Goal: Check status: Check status

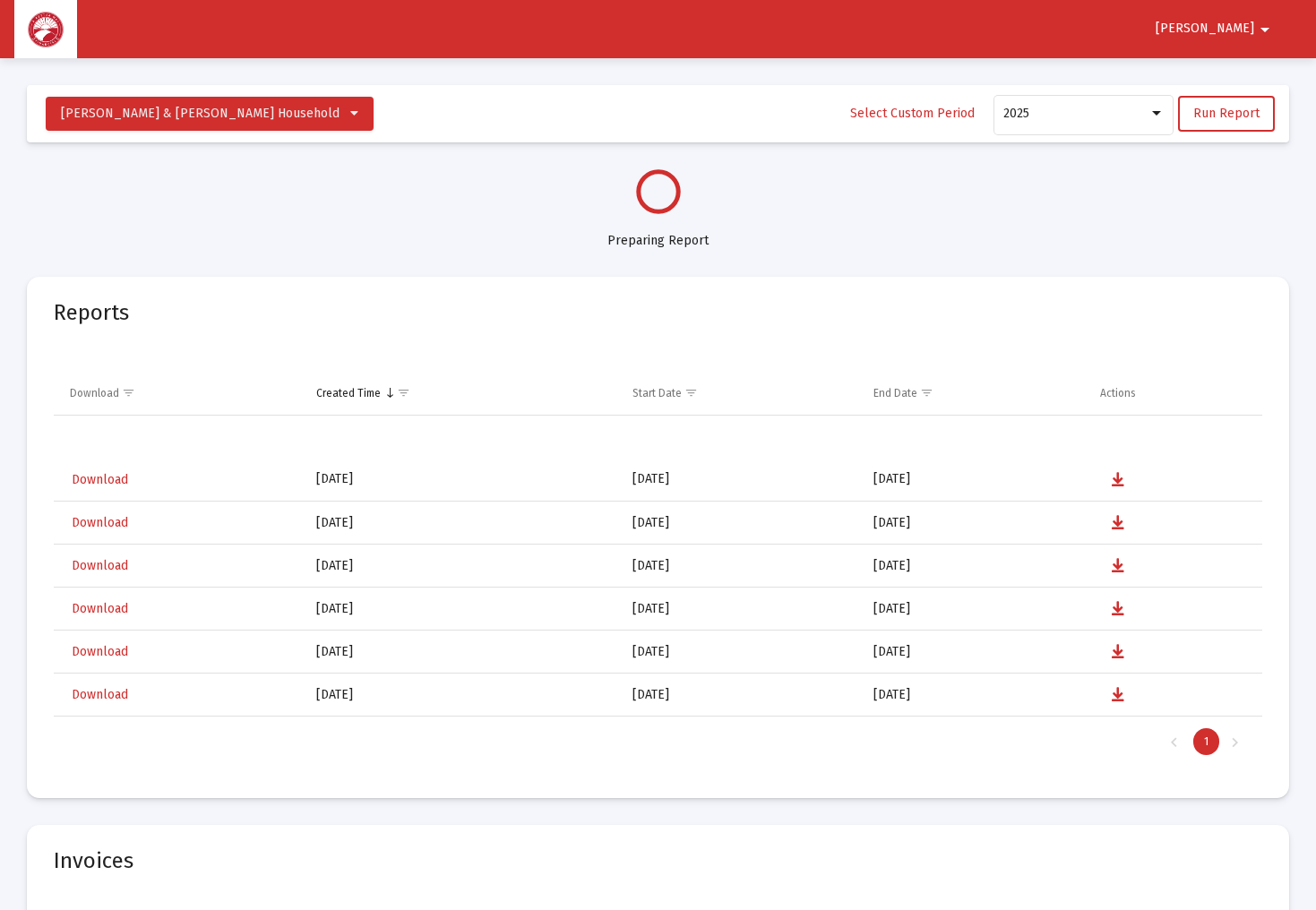
select select "View all"
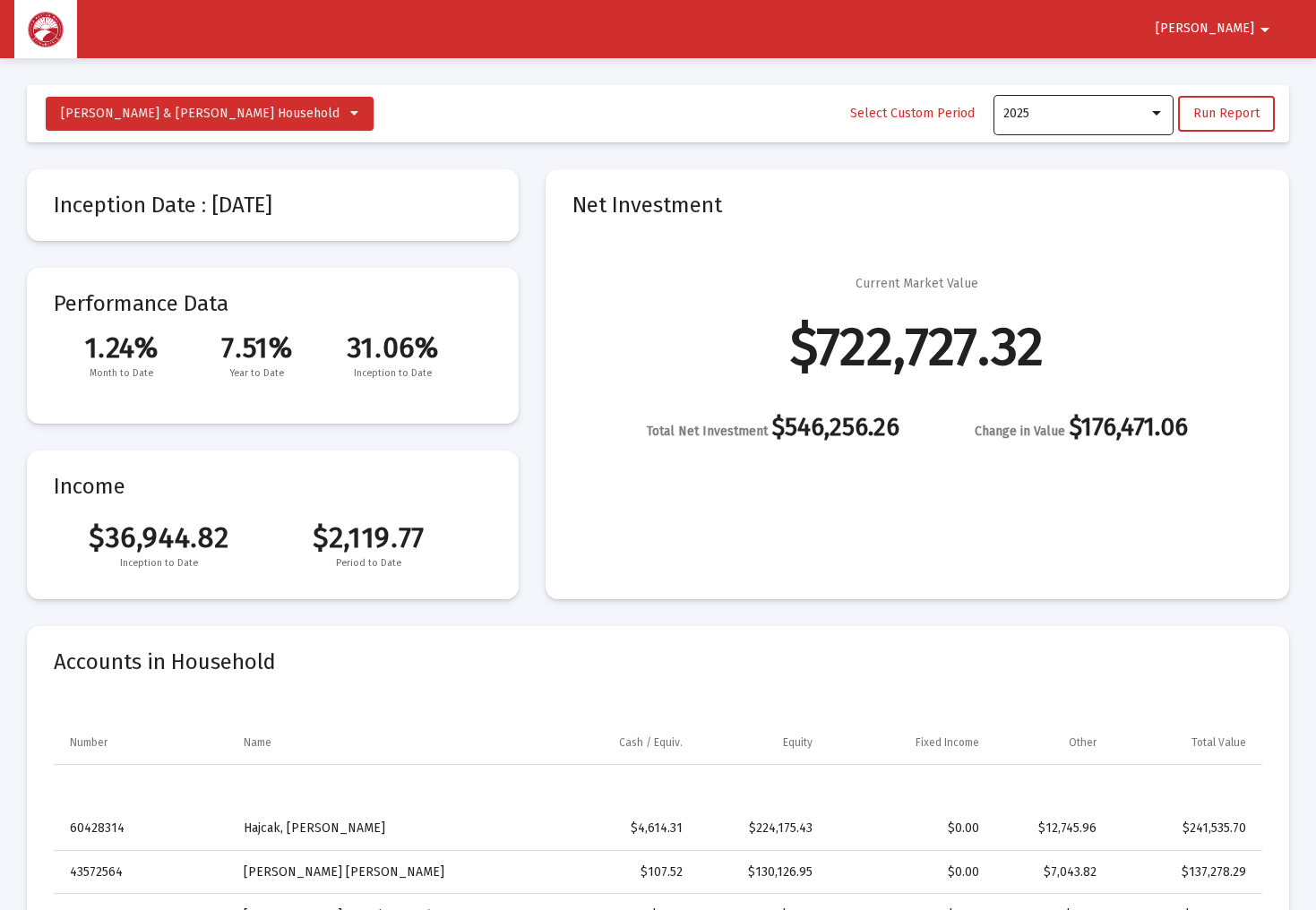
click at [1148, 125] on div "2025" at bounding box center [1083, 113] width 162 height 43
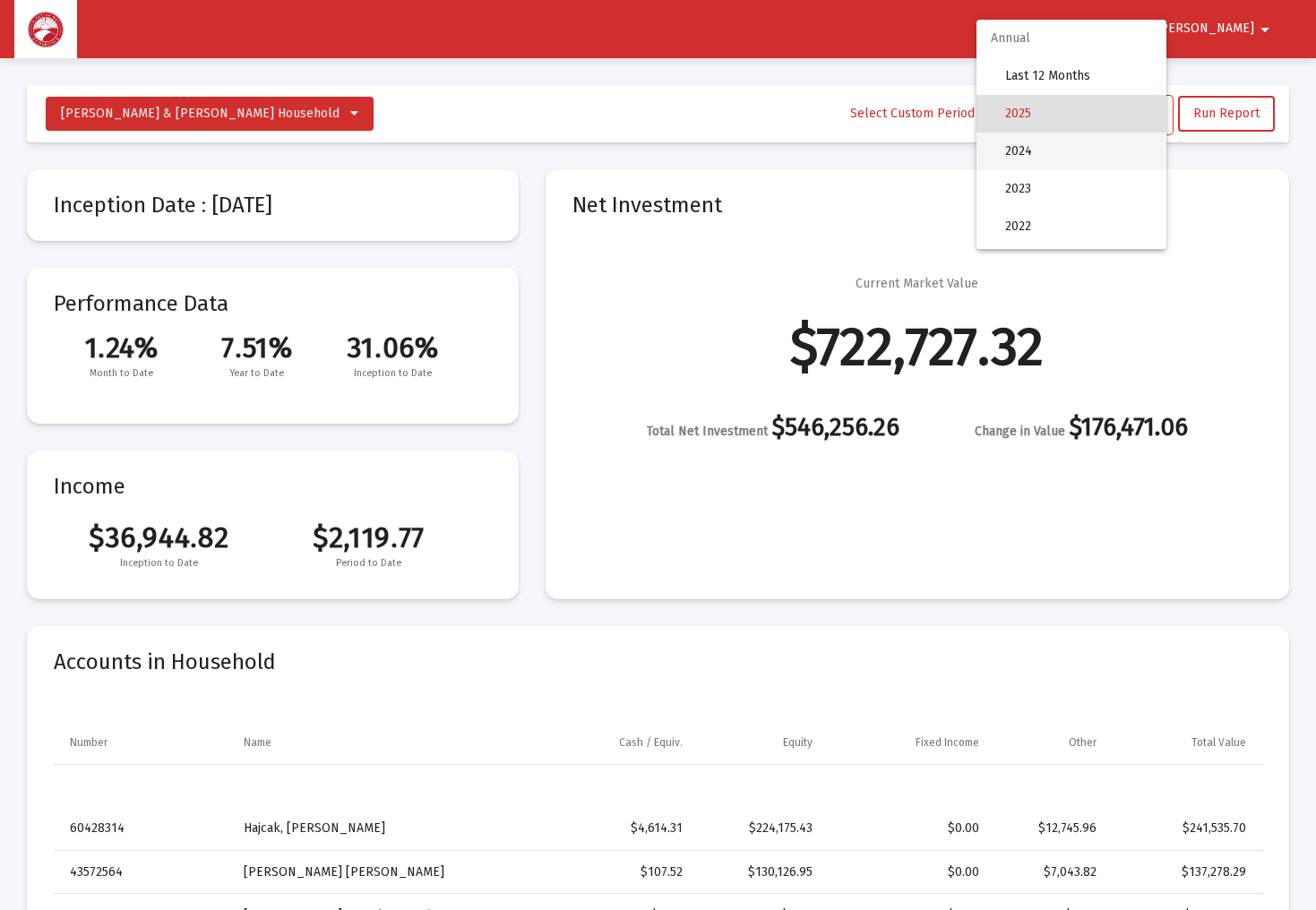
click at [1133, 152] on span "2024" at bounding box center [1078, 151] width 147 height 38
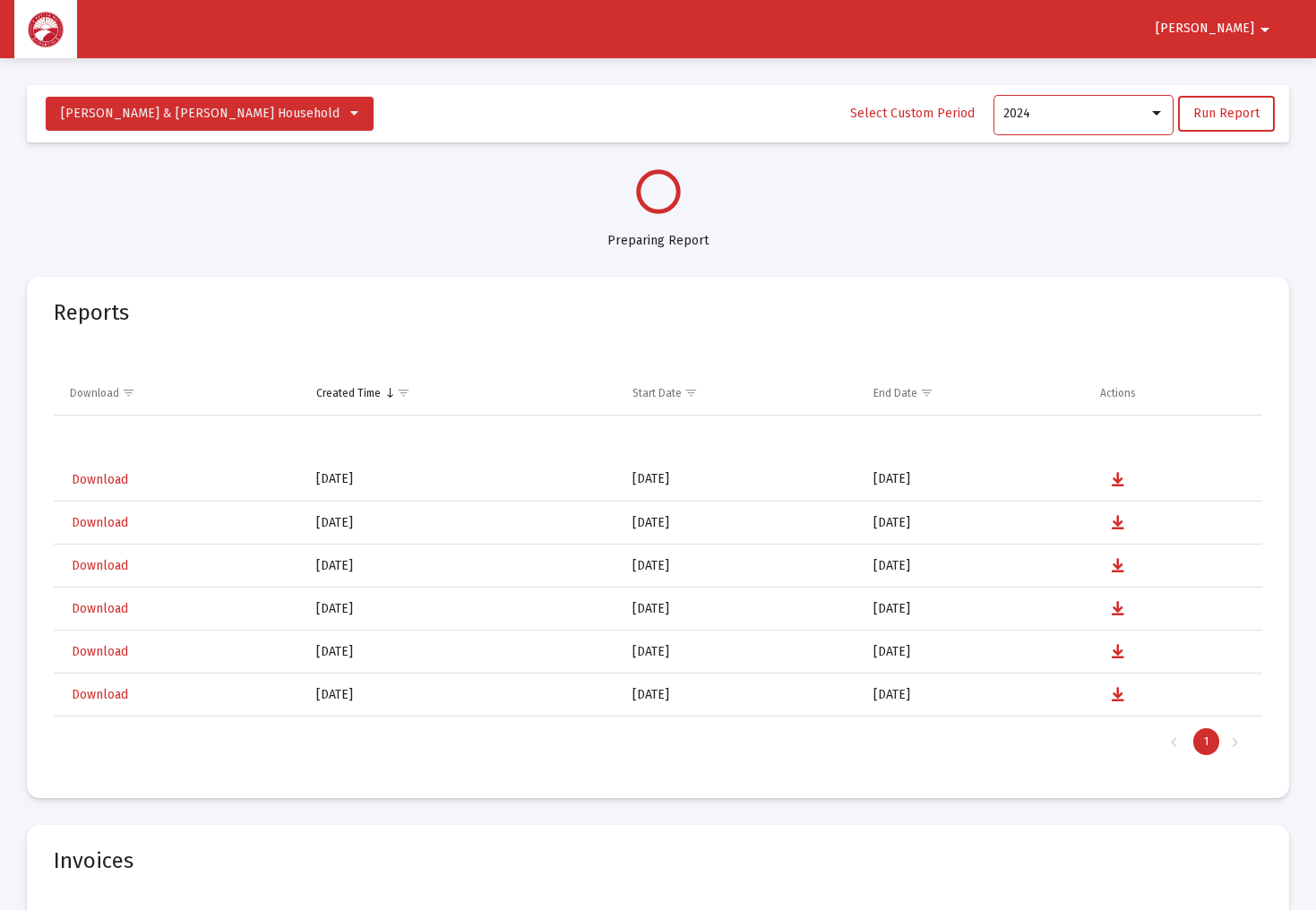
select select "View 1 year"
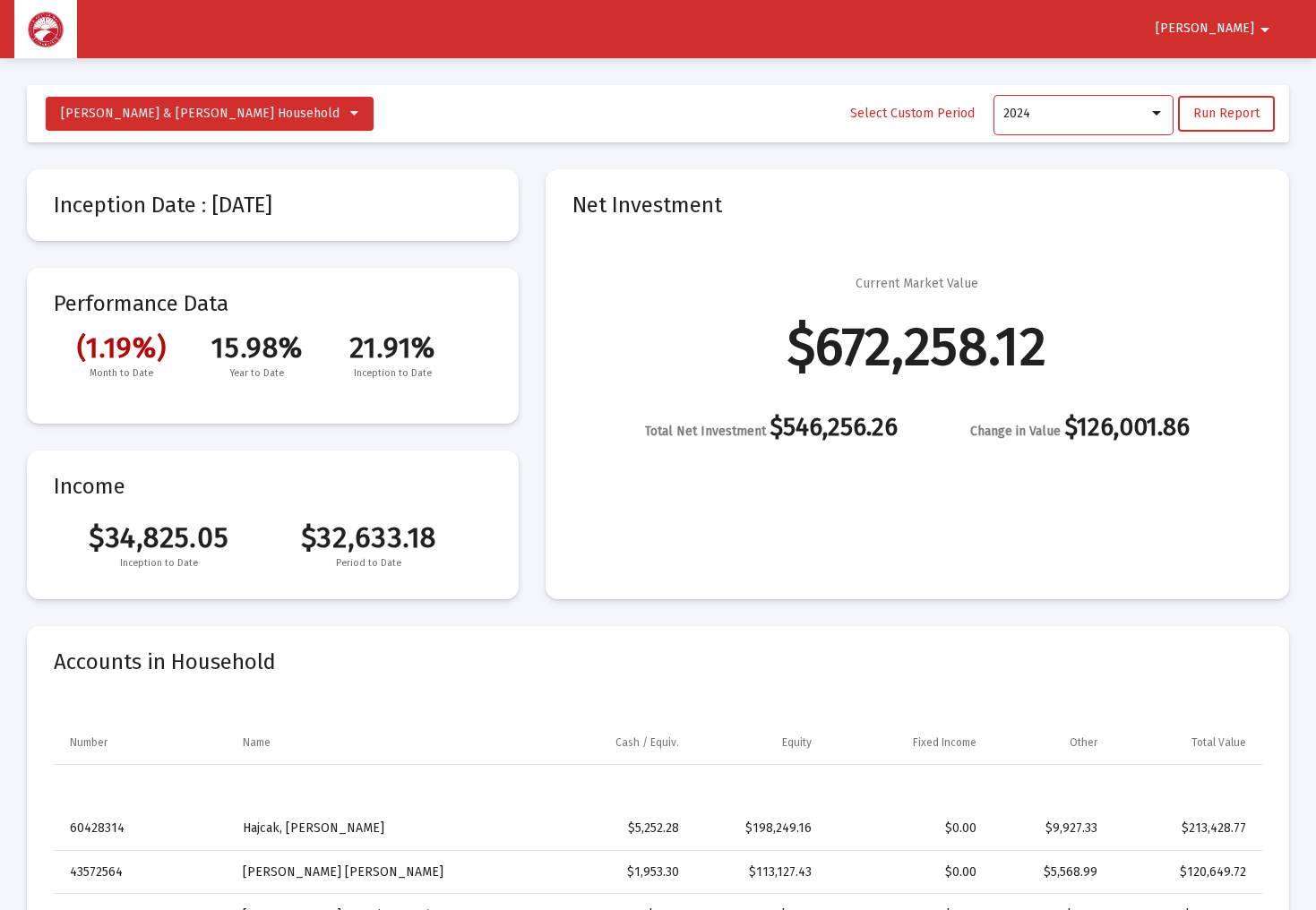
click at [1157, 113] on div at bounding box center [1155, 112] width 9 height 5
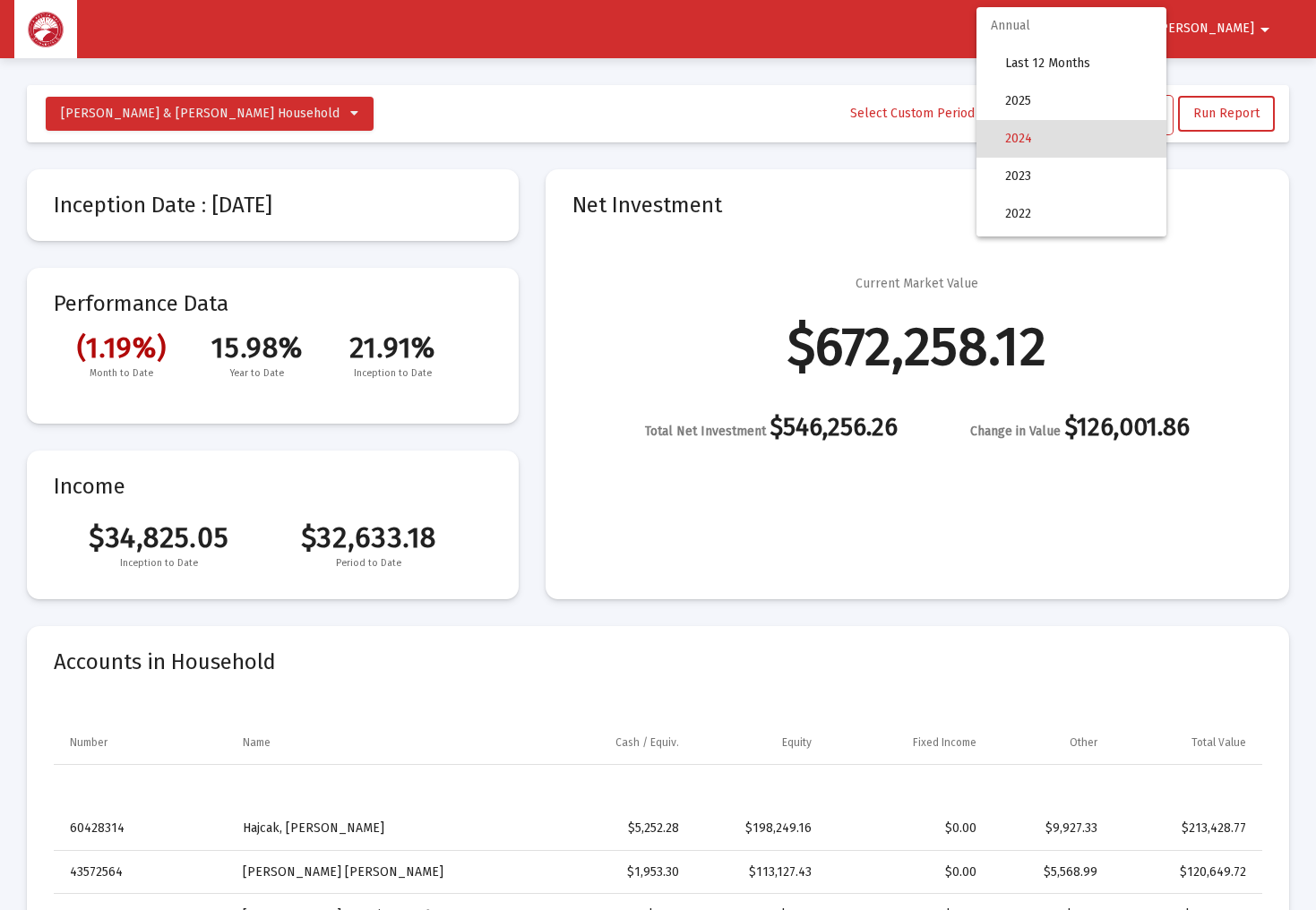
scroll to position [26, 0]
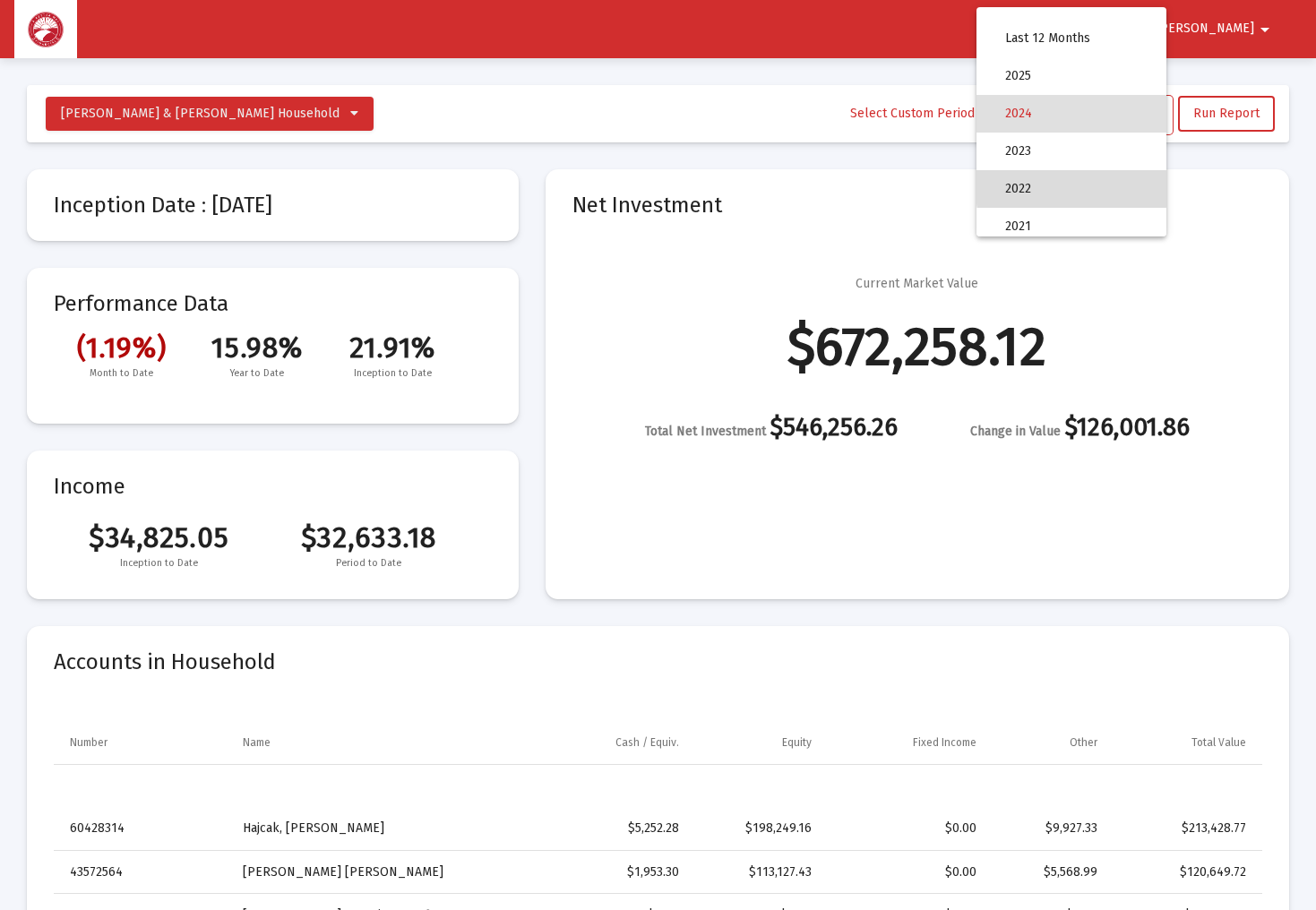
click at [1128, 181] on span "2022" at bounding box center [1078, 189] width 147 height 38
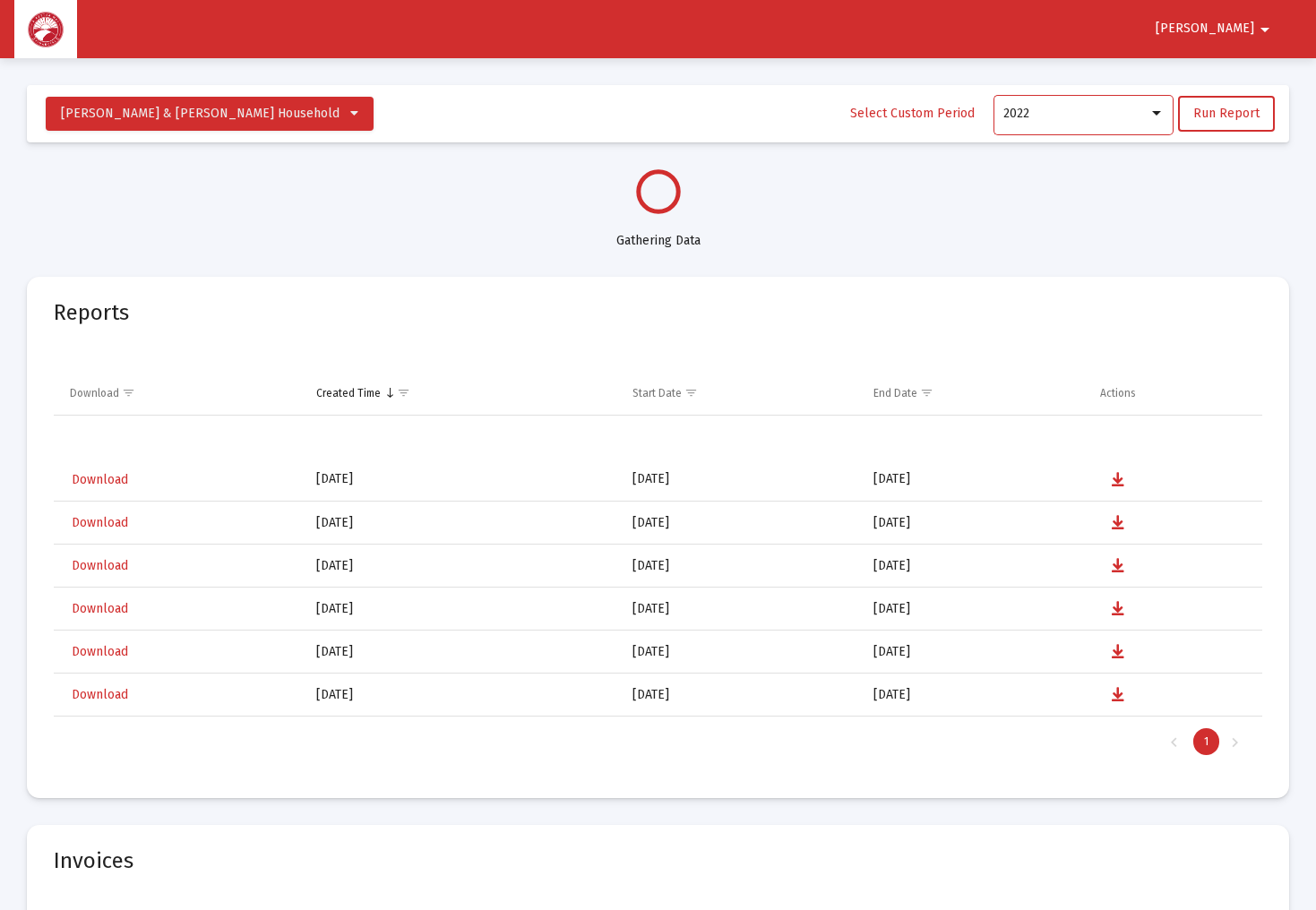
select select "View 1 month"
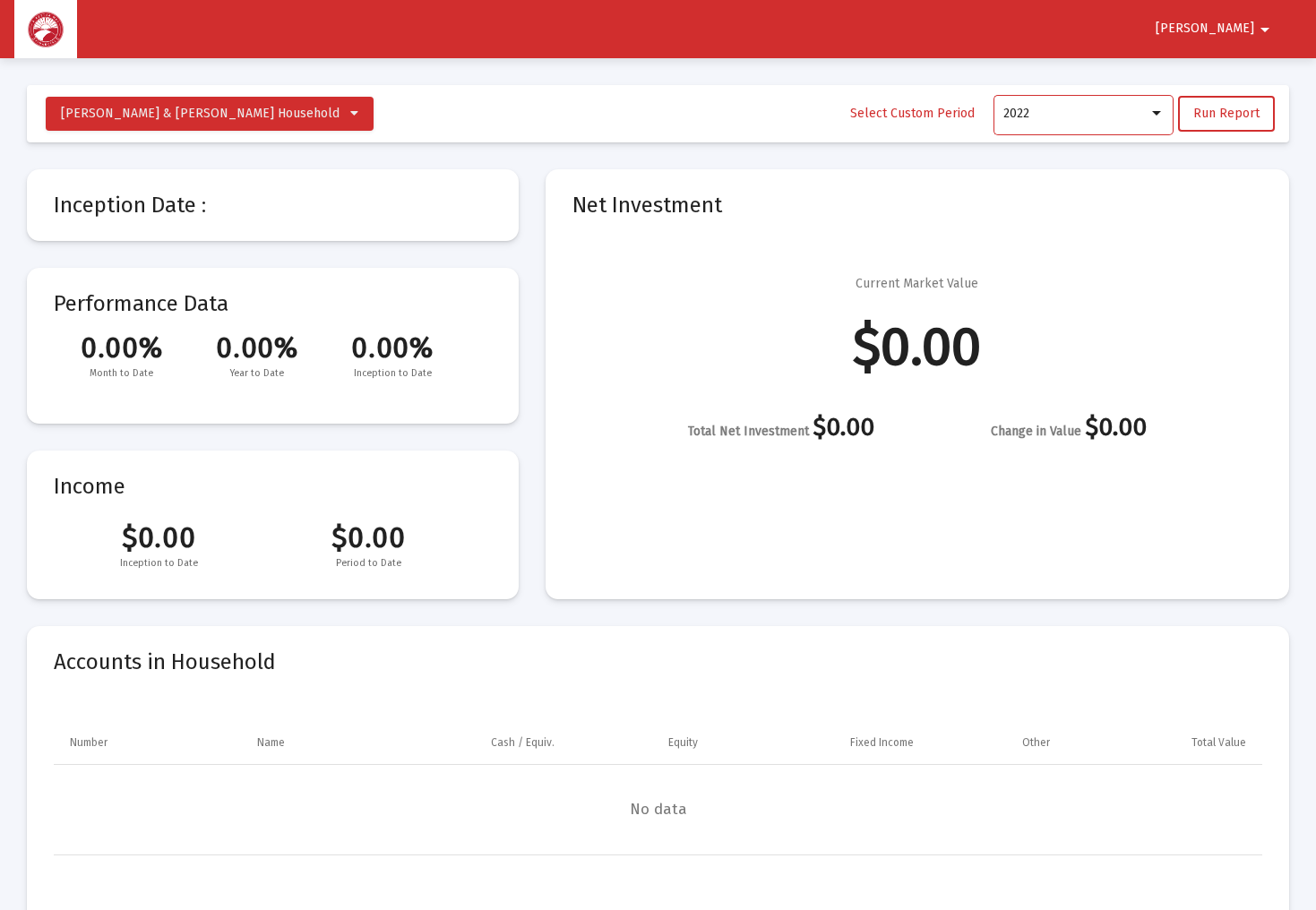
click at [1151, 110] on div at bounding box center [1156, 113] width 16 height 14
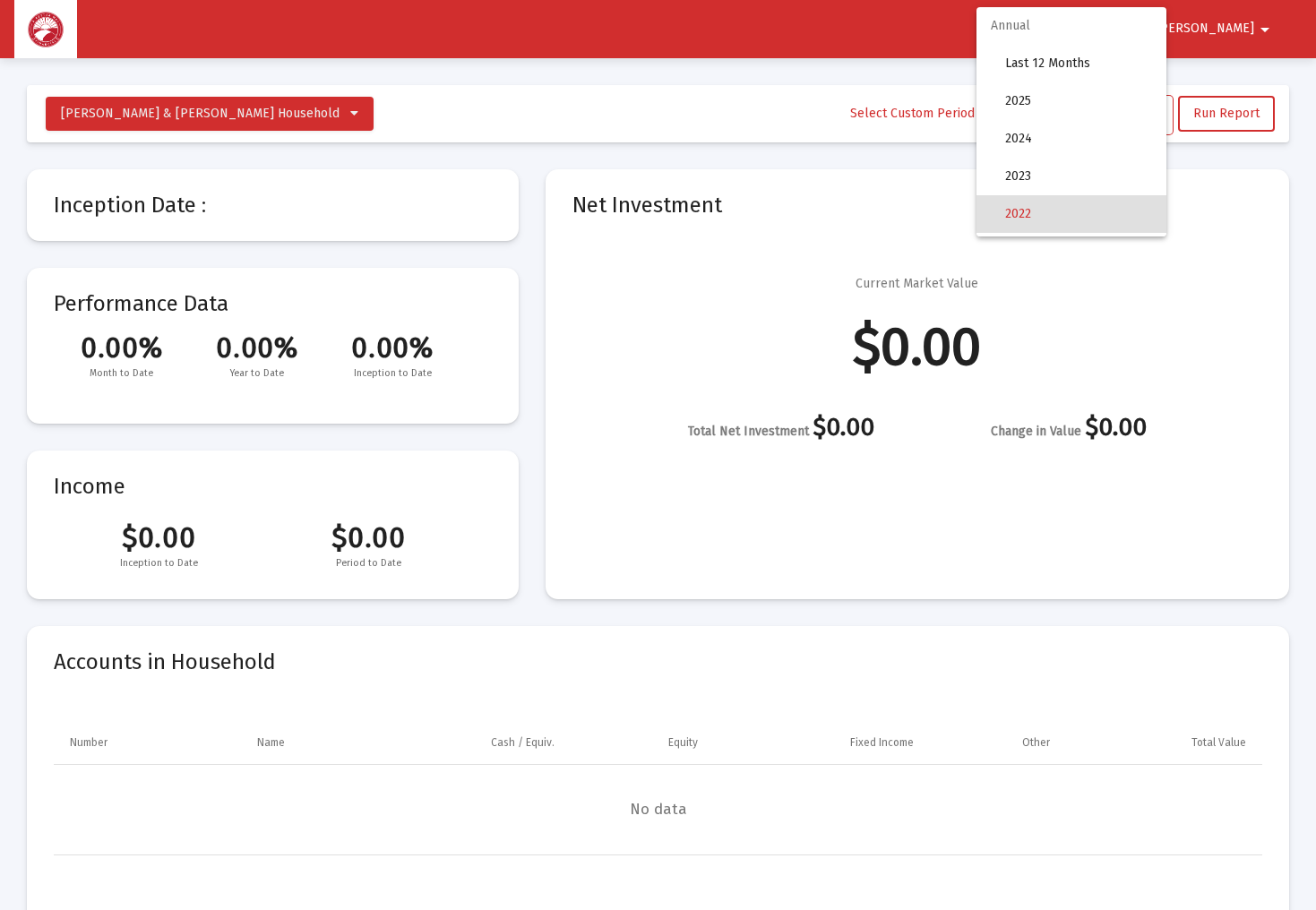
scroll to position [100, 0]
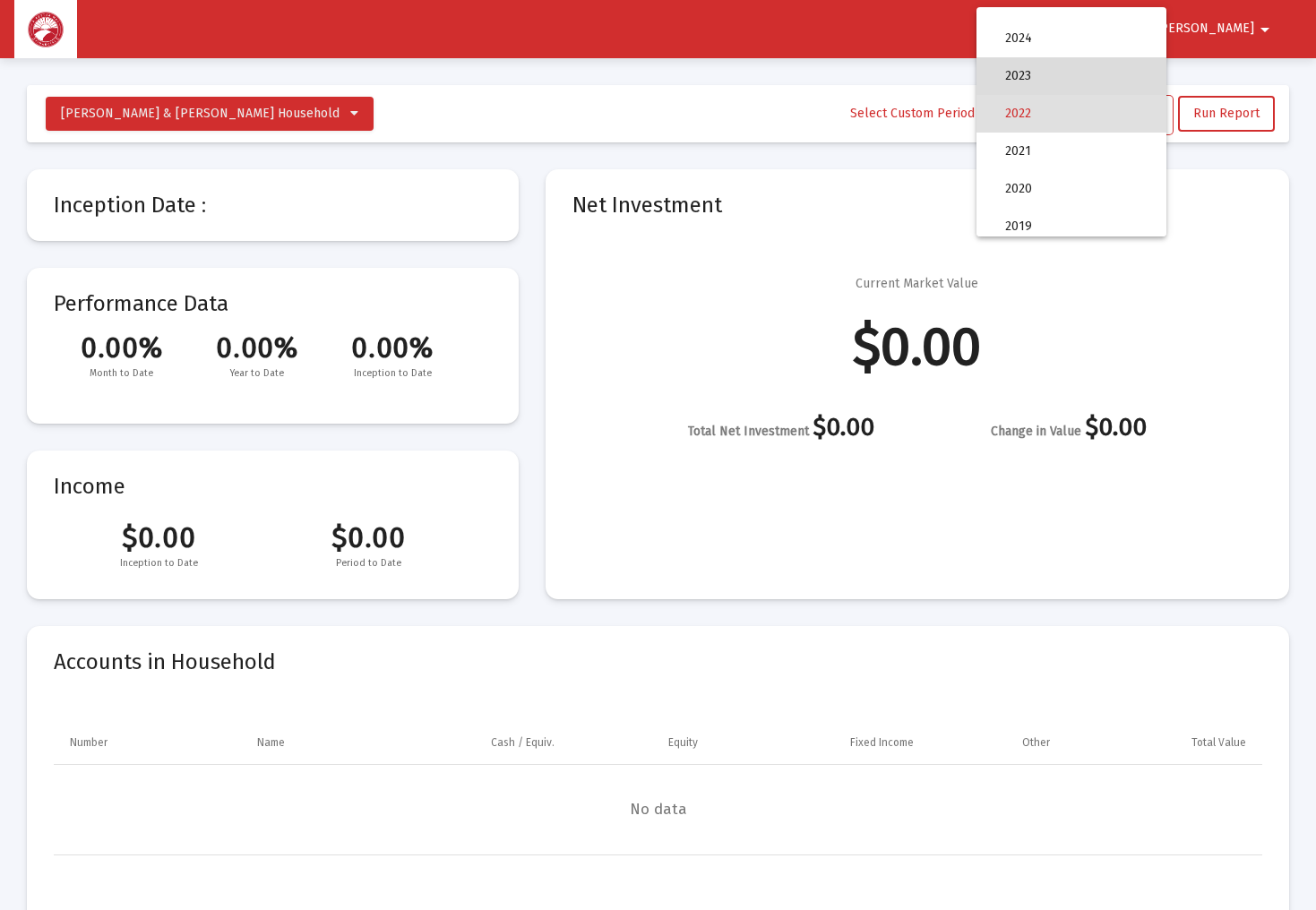
click at [1097, 81] on span "2023" at bounding box center [1078, 77] width 147 height 38
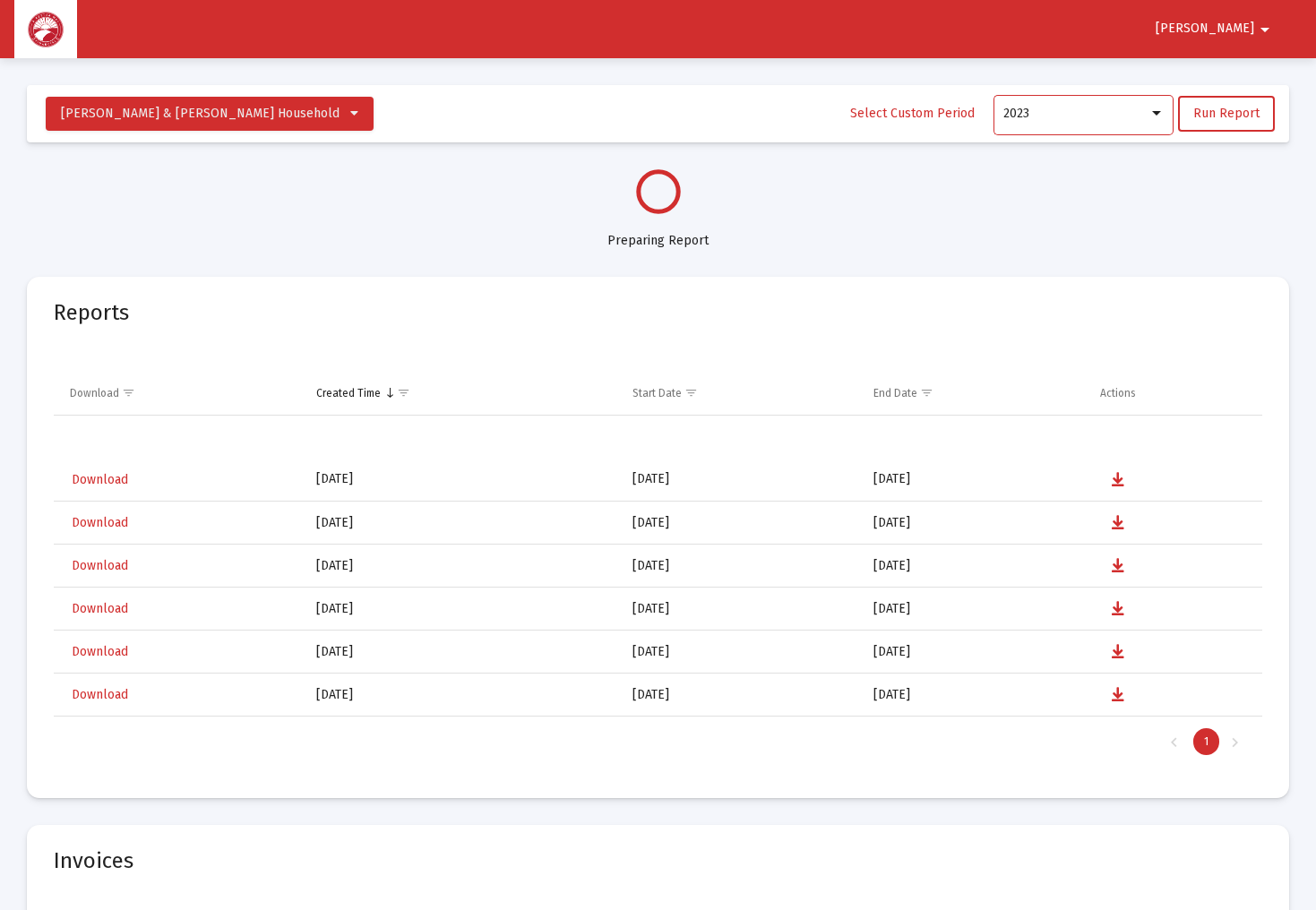
select select "View all"
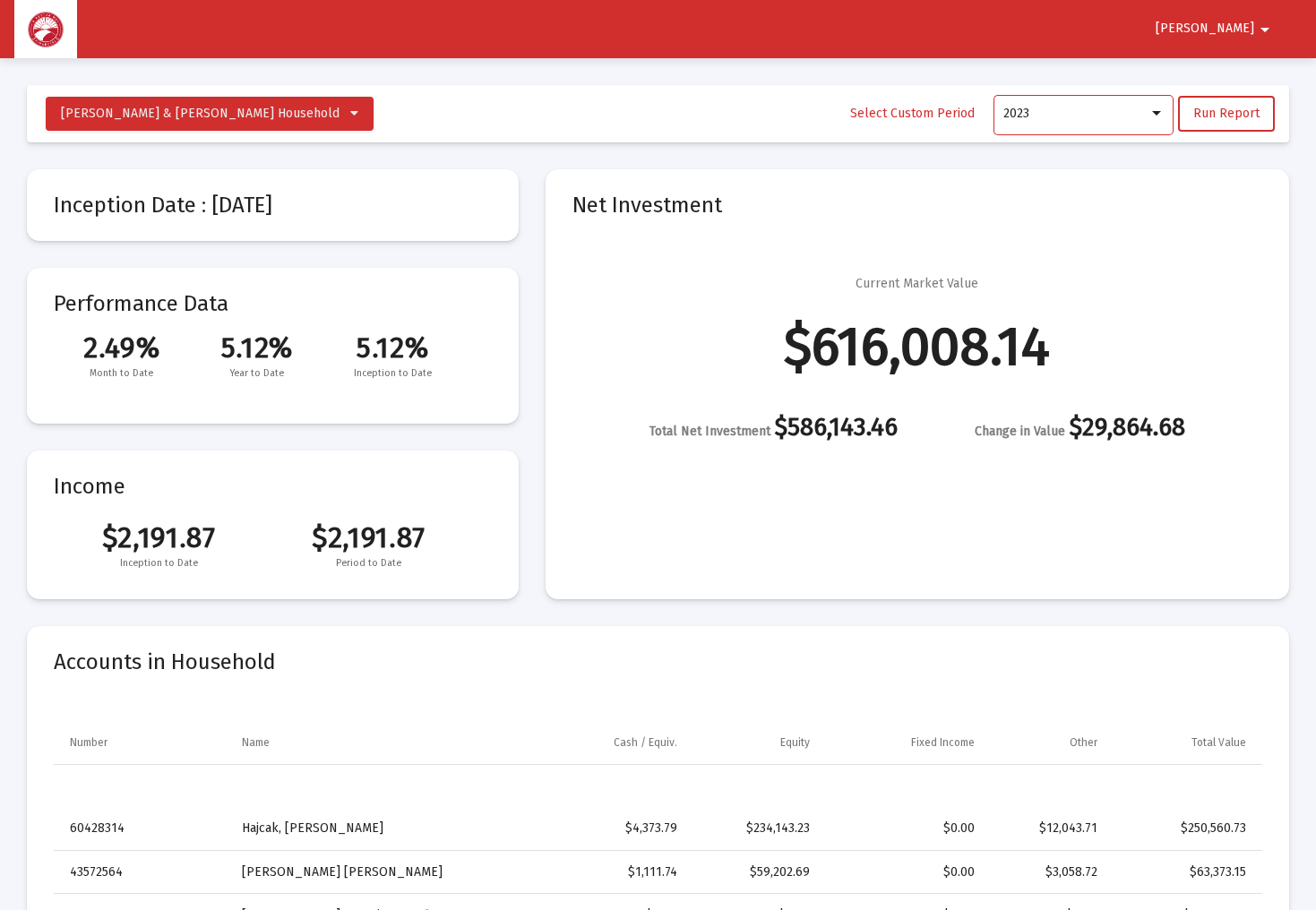
click at [1161, 115] on div at bounding box center [1155, 112] width 9 height 5
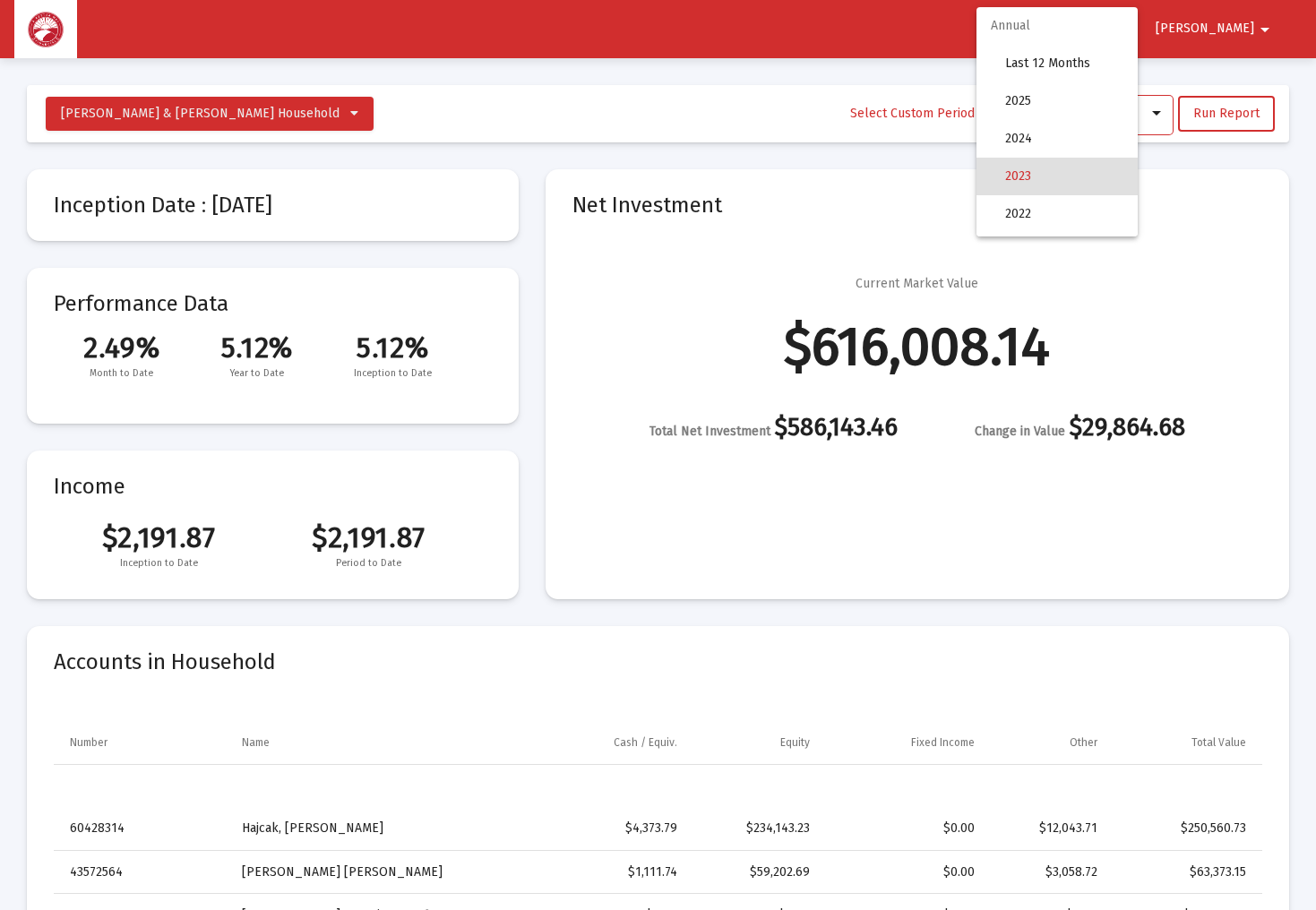
scroll to position [62, 0]
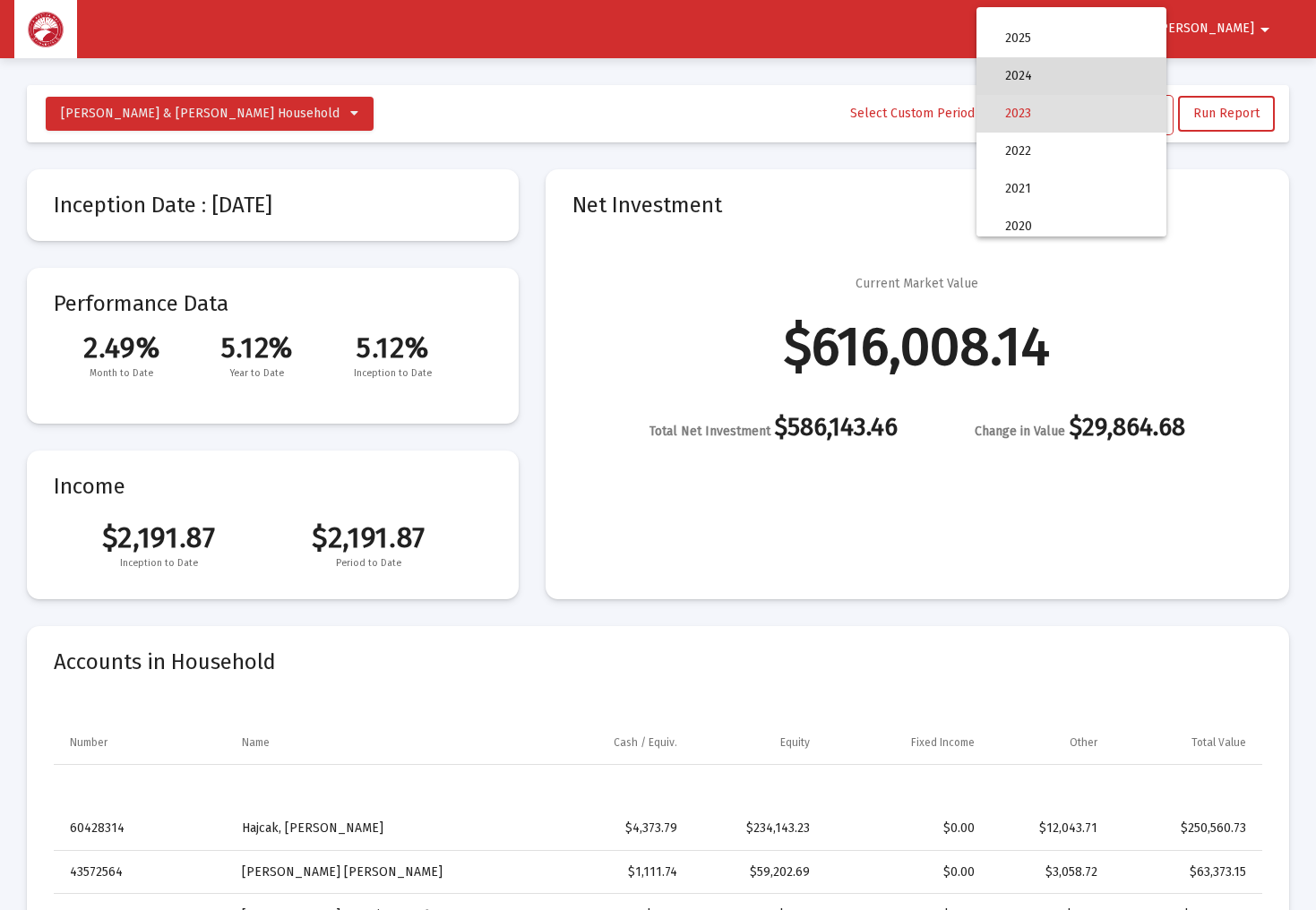
click at [1100, 77] on span "2024" at bounding box center [1078, 77] width 147 height 38
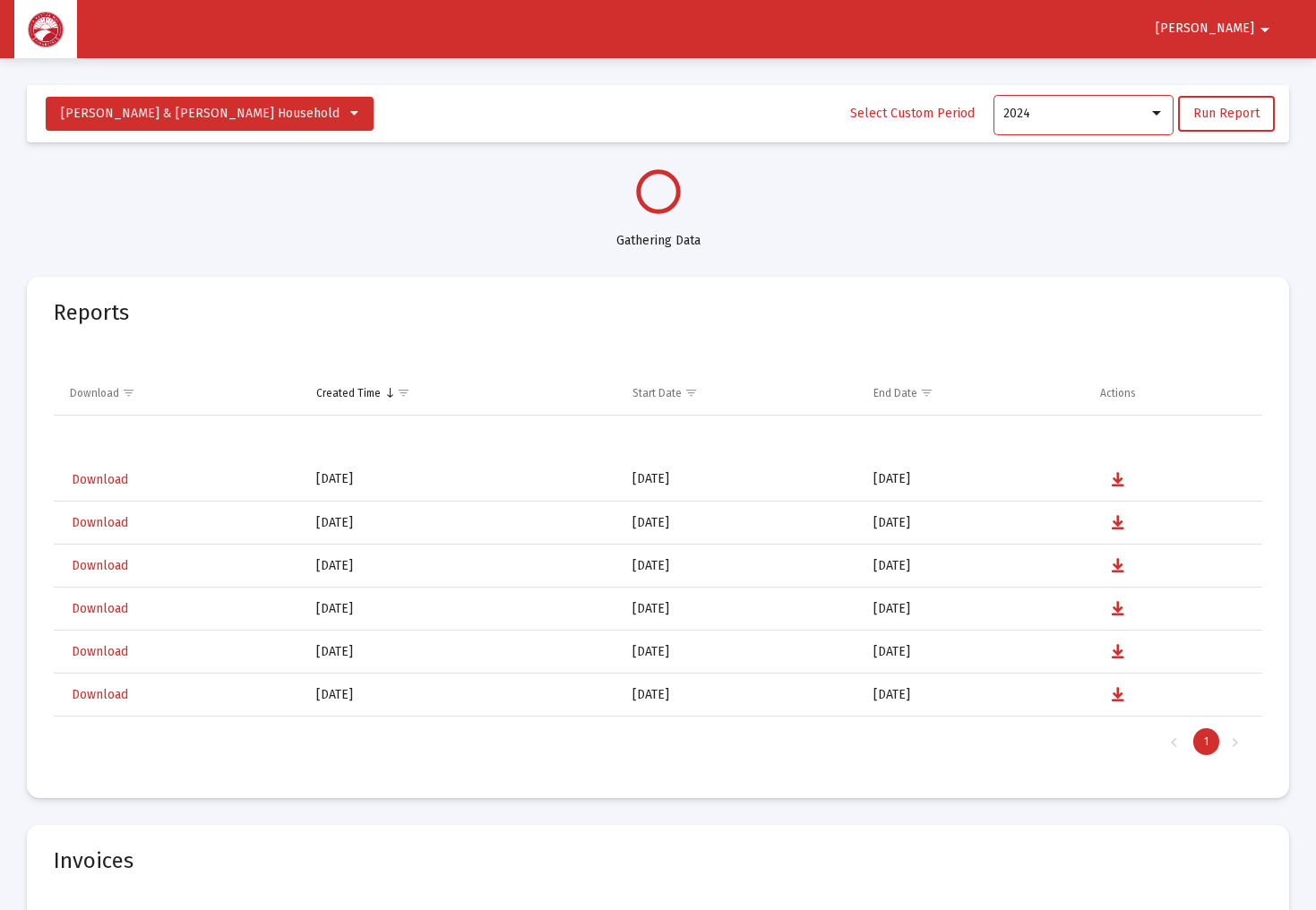
select select "View 1 year"
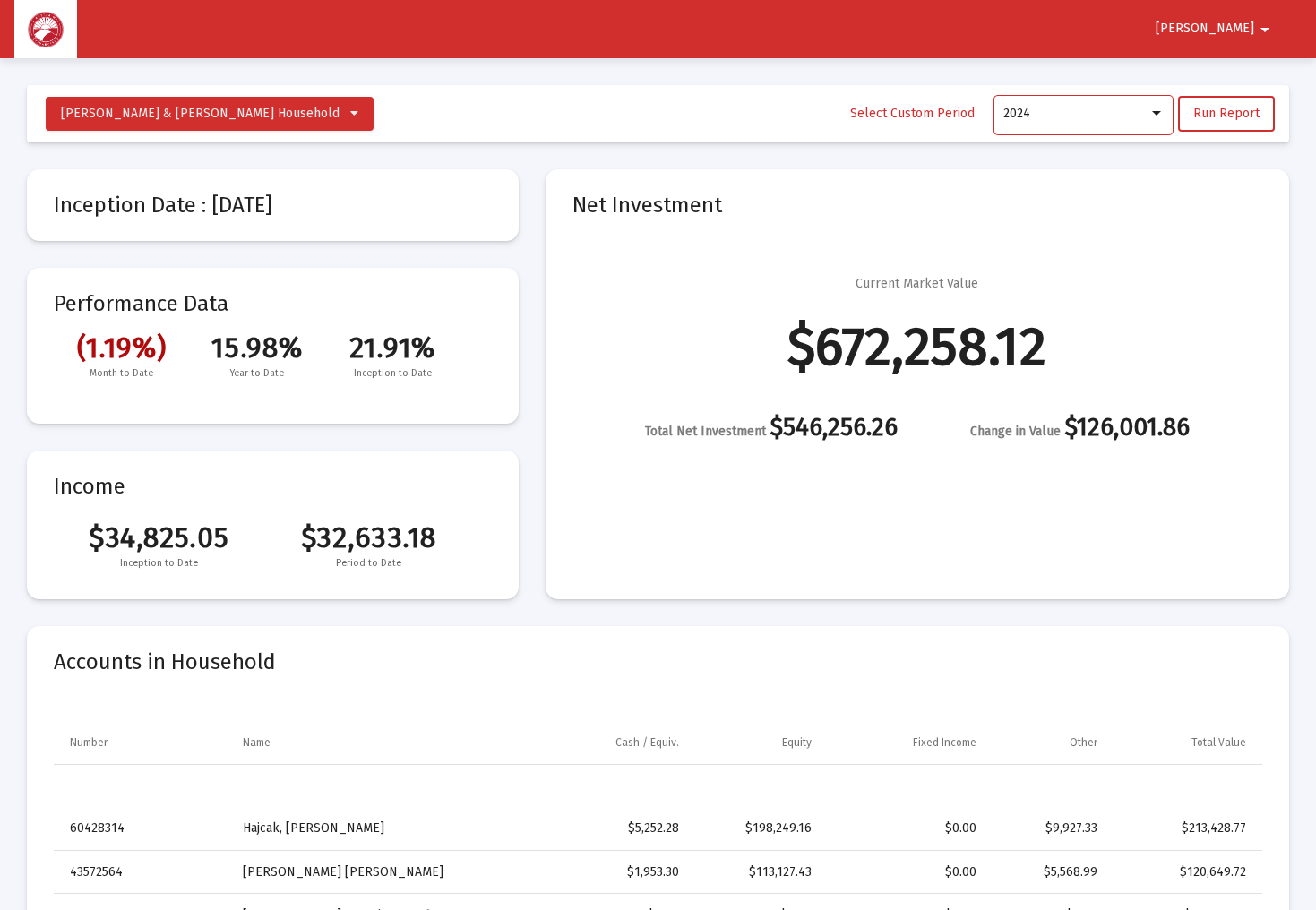
click at [1155, 113] on div at bounding box center [1155, 112] width 9 height 5
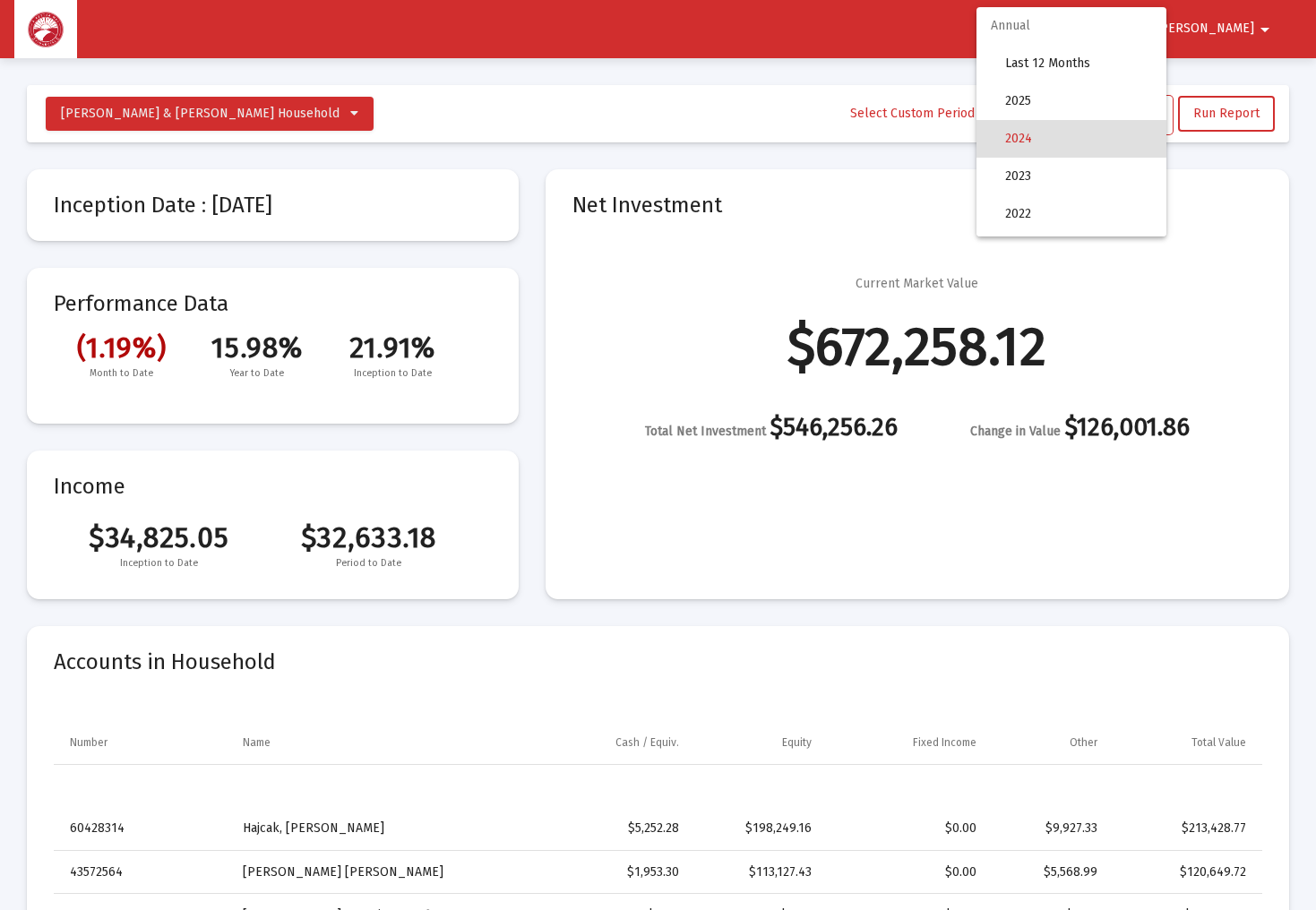
scroll to position [26, 0]
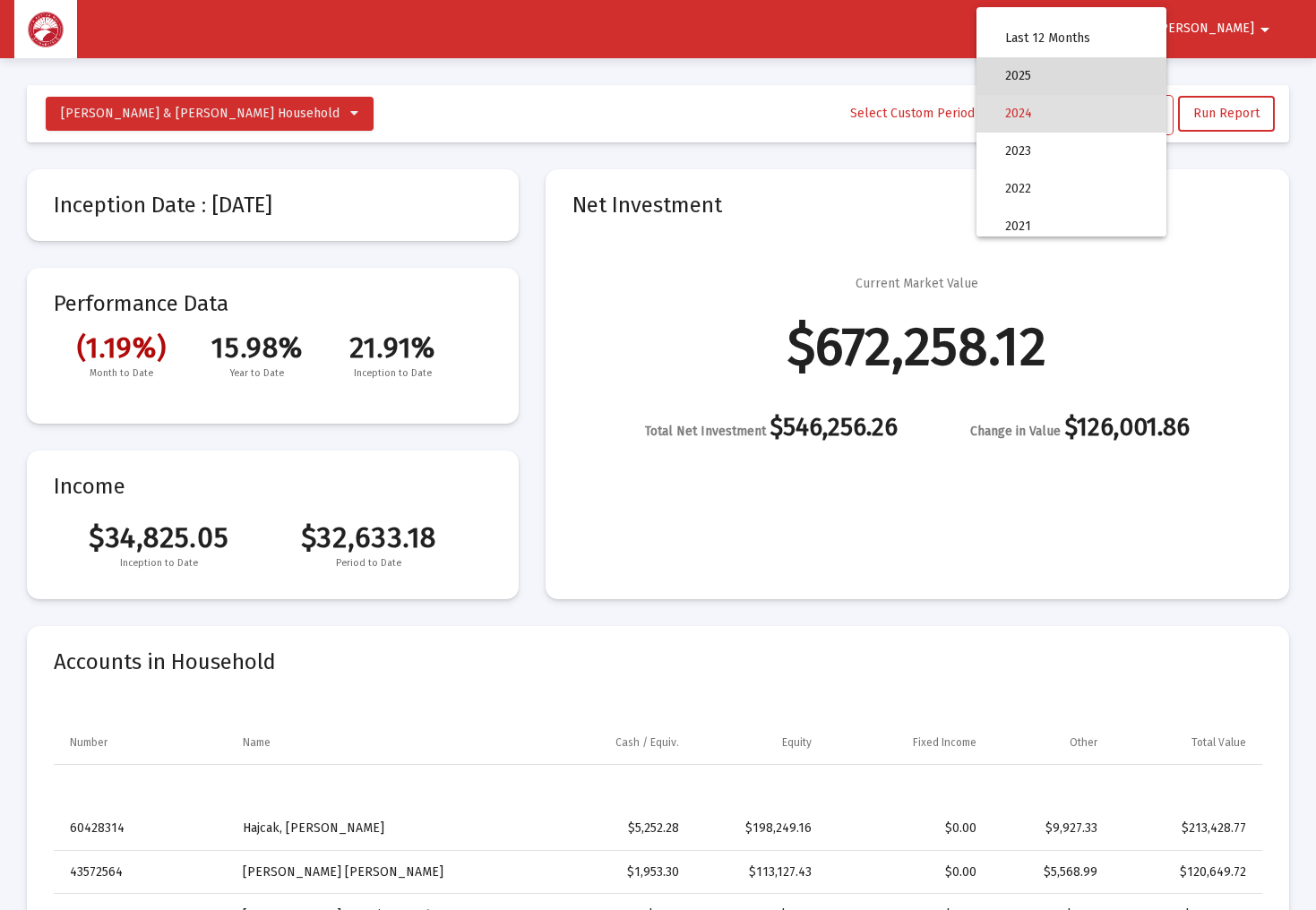
click at [1105, 80] on span "2025" at bounding box center [1078, 77] width 147 height 38
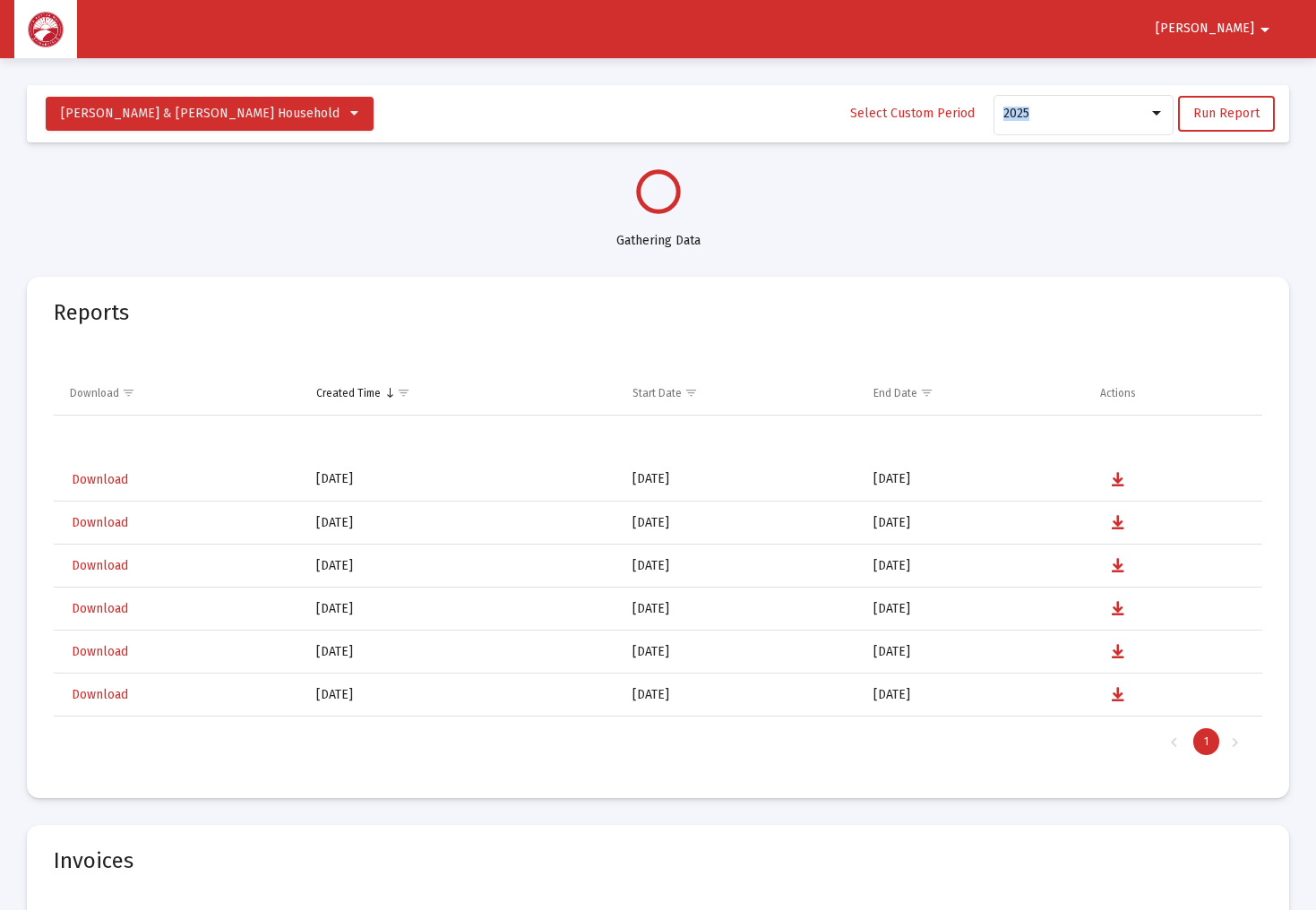
click at [1105, 80] on div "2025" at bounding box center [1083, 113] width 180 height 126
select select "View all"
